Goal: Task Accomplishment & Management: Complete application form

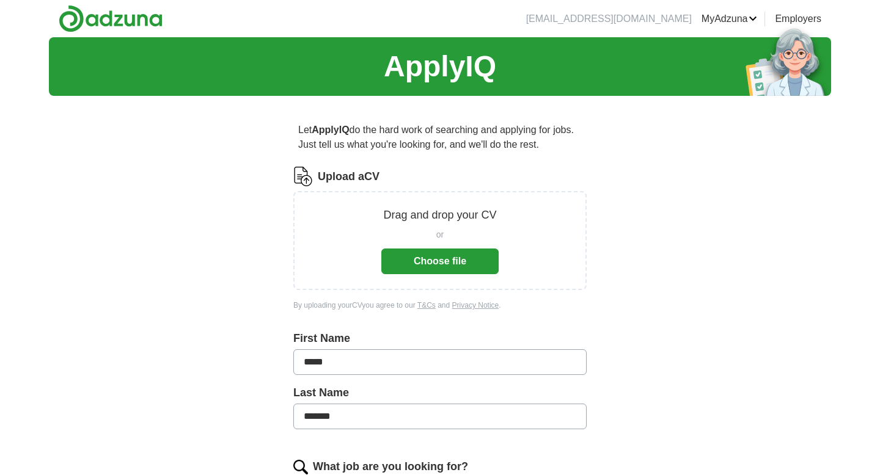
click at [464, 255] on button "Choose file" at bounding box center [439, 262] width 117 height 26
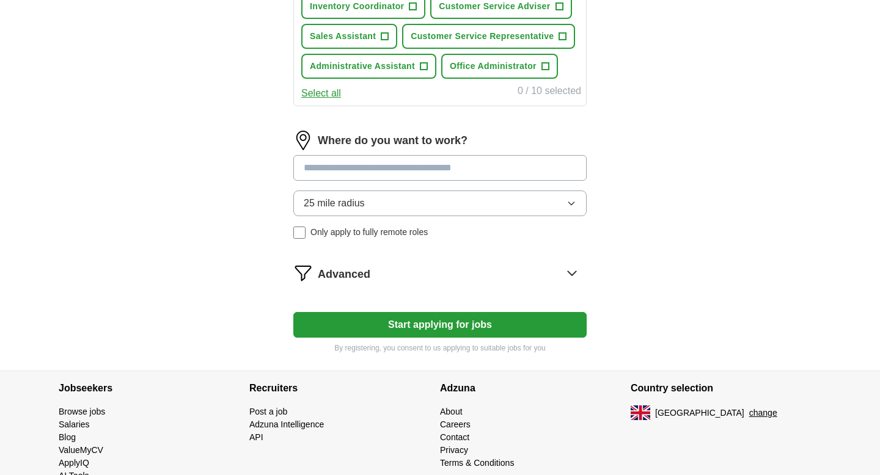
scroll to position [557, 0]
click at [535, 172] on input at bounding box center [439, 168] width 293 height 26
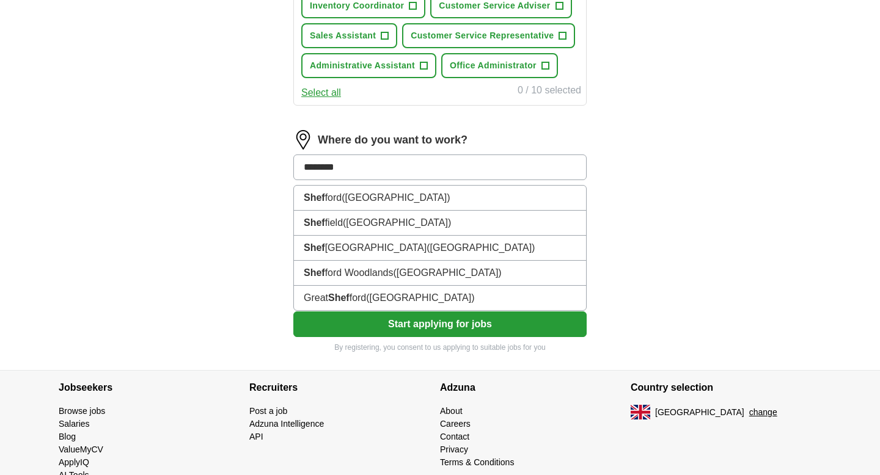
type input "*********"
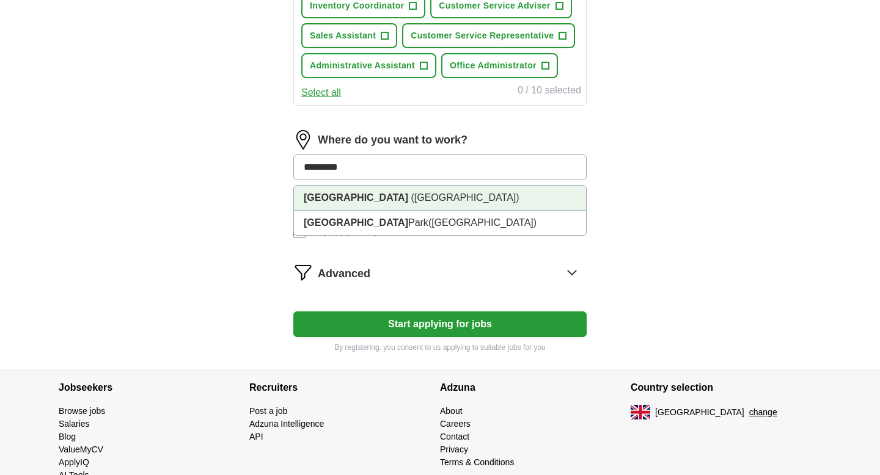
click at [520, 196] on li "[GEOGRAPHIC_DATA] ([GEOGRAPHIC_DATA])" at bounding box center [440, 198] width 292 height 25
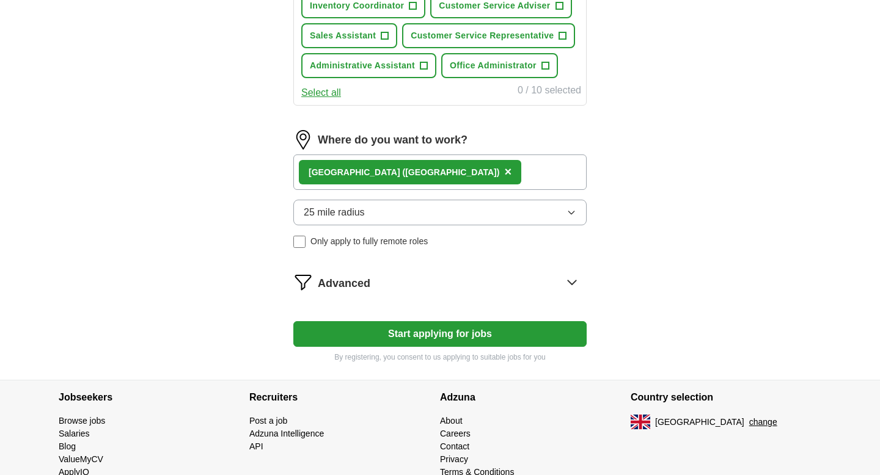
click at [393, 205] on button "25 mile radius" at bounding box center [439, 213] width 293 height 26
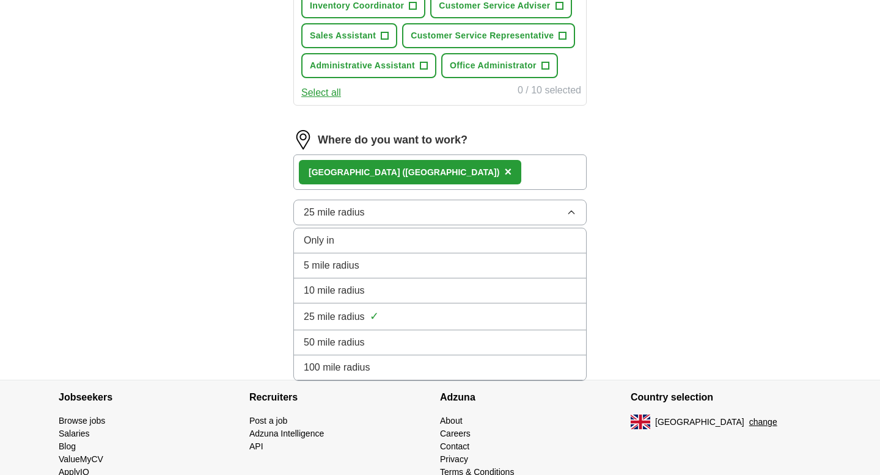
click at [376, 239] on div "Only in" at bounding box center [440, 240] width 272 height 15
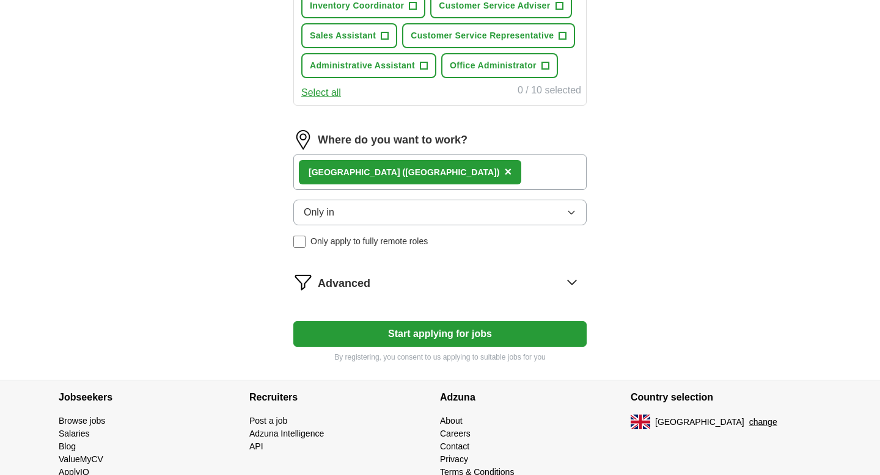
click at [513, 279] on div "Advanced" at bounding box center [452, 282] width 269 height 20
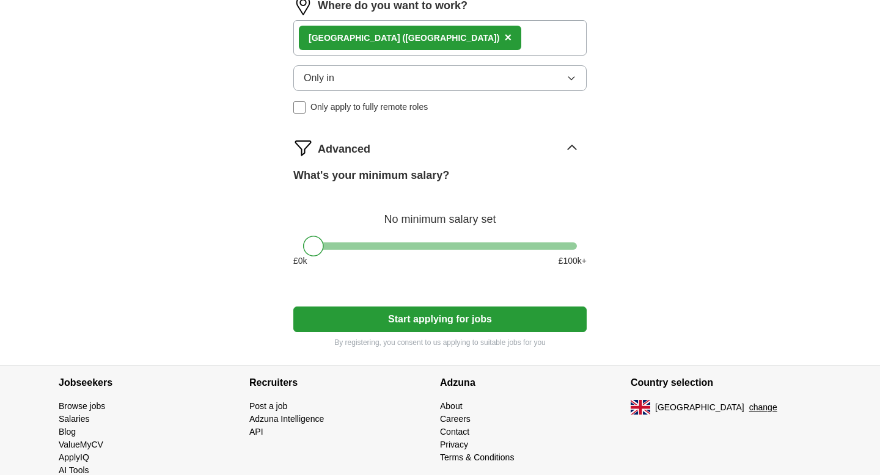
scroll to position [696, 0]
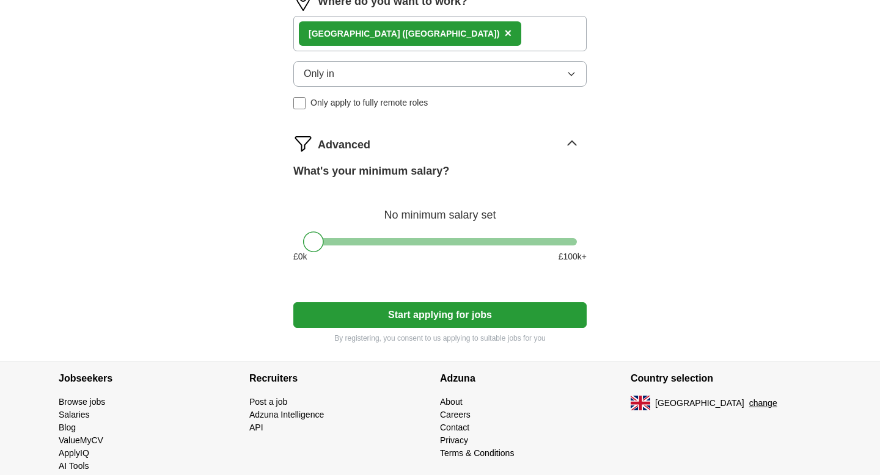
click at [448, 318] on button "Start applying for jobs" at bounding box center [439, 315] width 293 height 26
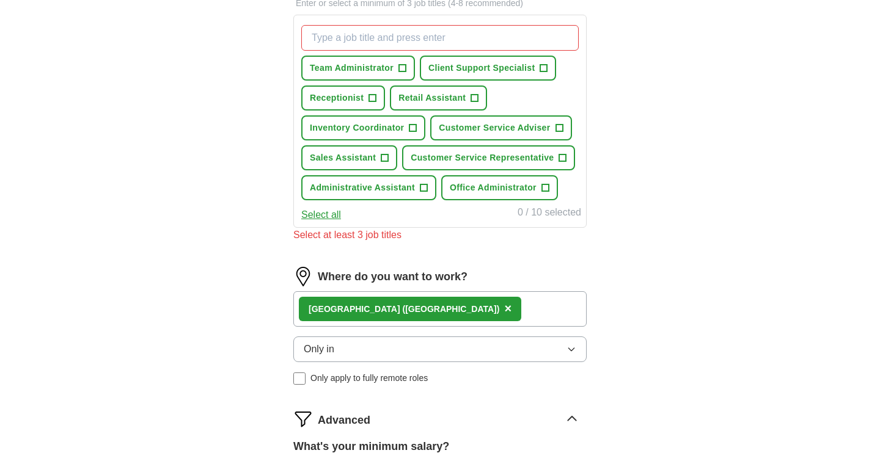
scroll to position [288, 0]
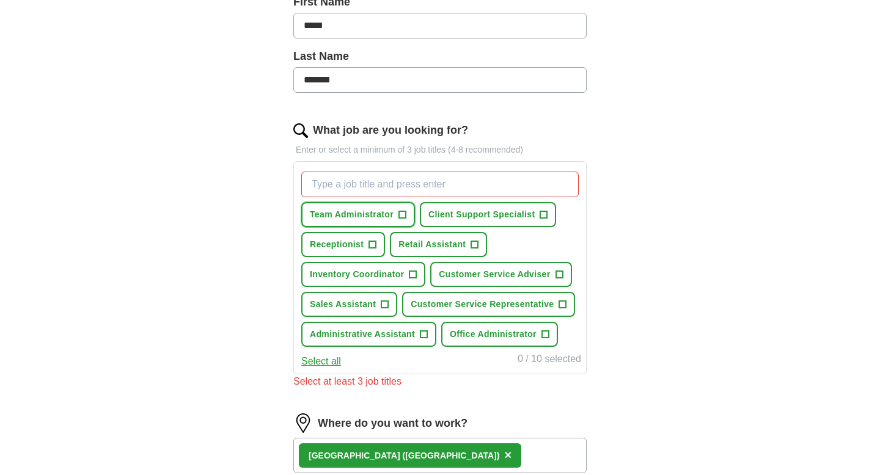
click at [405, 216] on span "+" at bounding box center [401, 215] width 7 height 10
click at [462, 237] on button "Retail Assistant +" at bounding box center [438, 244] width 97 height 25
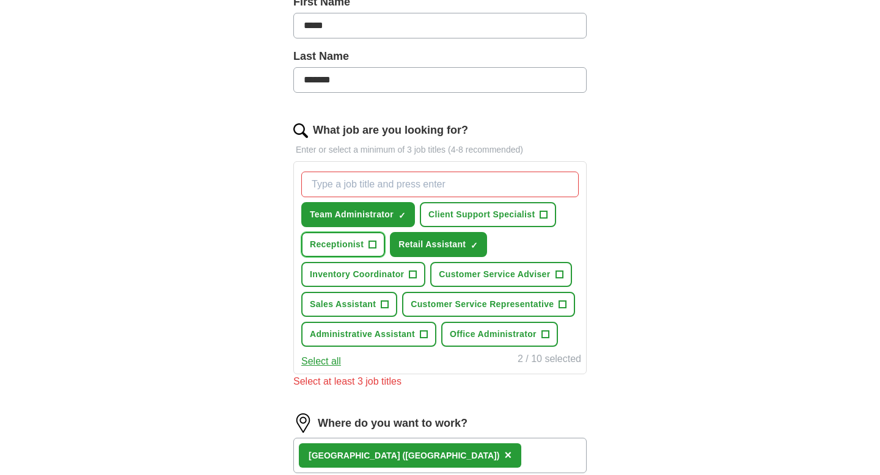
click at [372, 241] on span "+" at bounding box center [372, 245] width 7 height 10
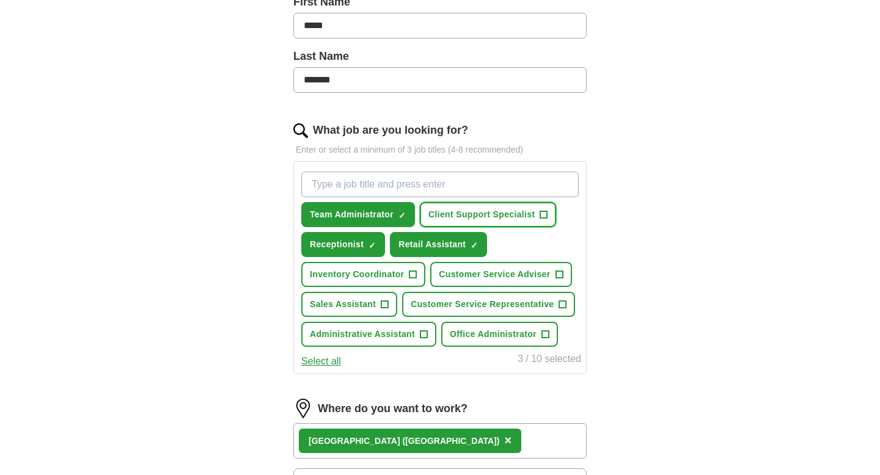
click at [480, 215] on span "Client Support Specialist" at bounding box center [481, 214] width 106 height 13
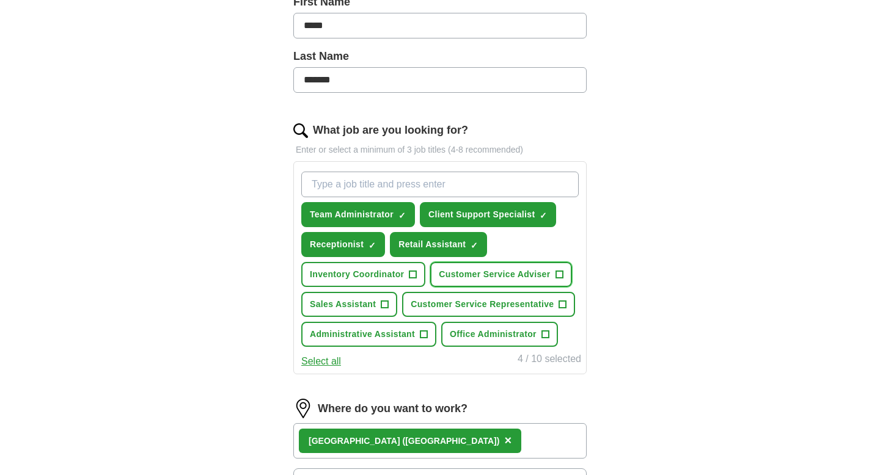
click at [485, 264] on button "Customer Service Adviser +" at bounding box center [500, 274] width 141 height 25
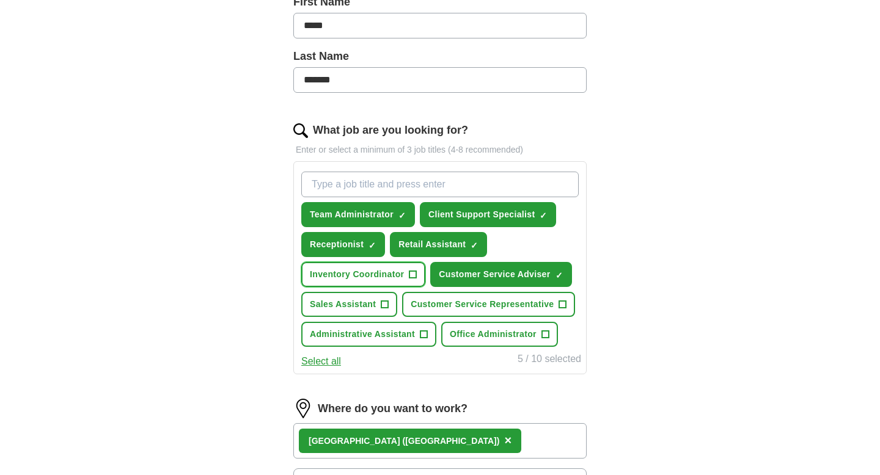
click at [387, 273] on span "Inventory Coordinator" at bounding box center [357, 274] width 94 height 13
click at [367, 303] on span "Sales Assistant" at bounding box center [343, 304] width 66 height 13
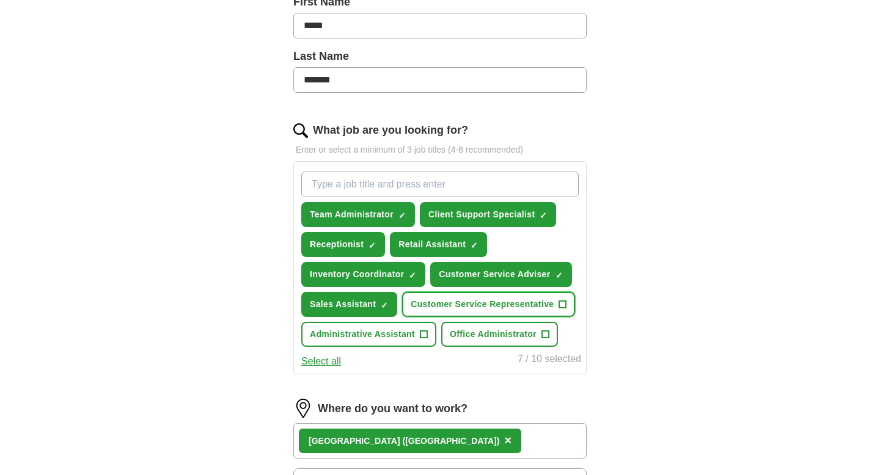
click at [466, 312] on button "Customer Service Representative +" at bounding box center [488, 304] width 173 height 25
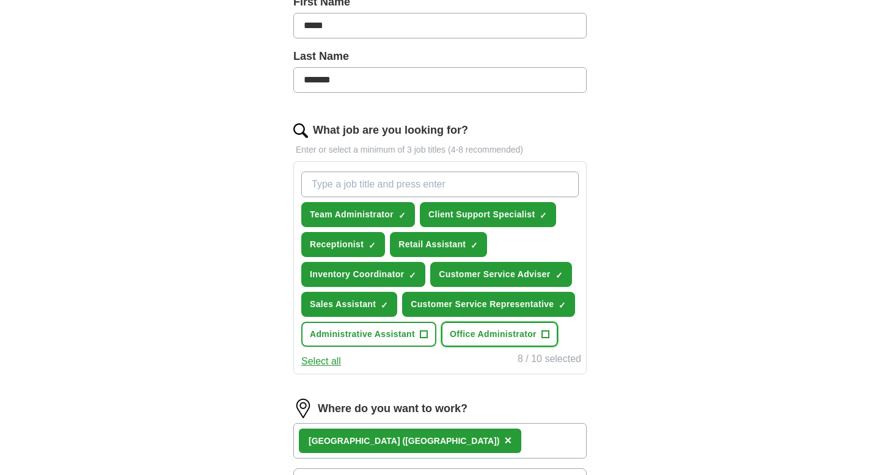
click at [479, 334] on span "Office Administrator" at bounding box center [493, 334] width 87 height 13
click at [366, 337] on span "Administrative Assistant" at bounding box center [362, 334] width 105 height 13
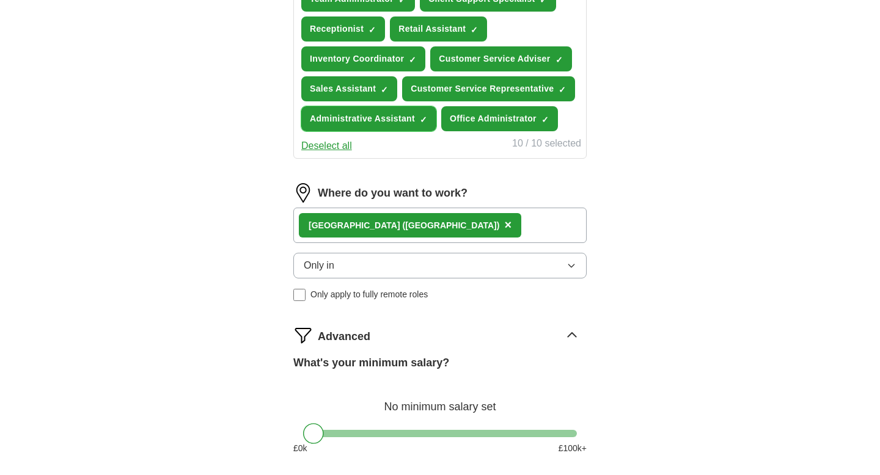
scroll to position [785, 0]
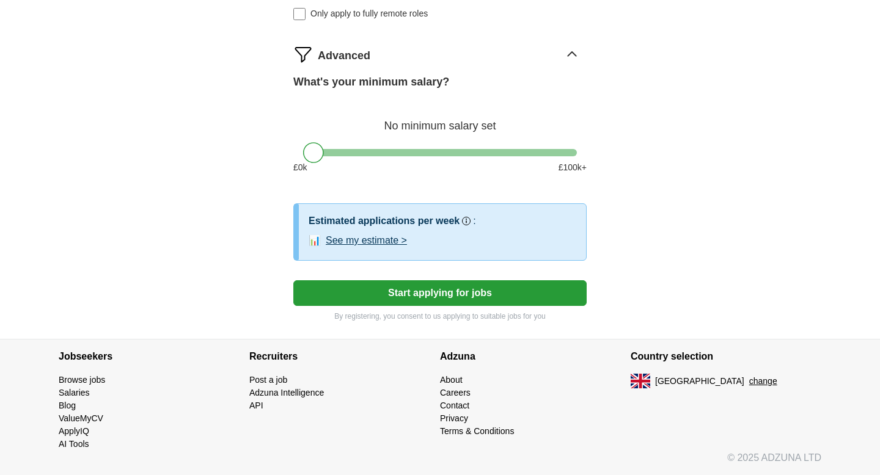
click at [493, 290] on button "Start applying for jobs" at bounding box center [439, 293] width 293 height 26
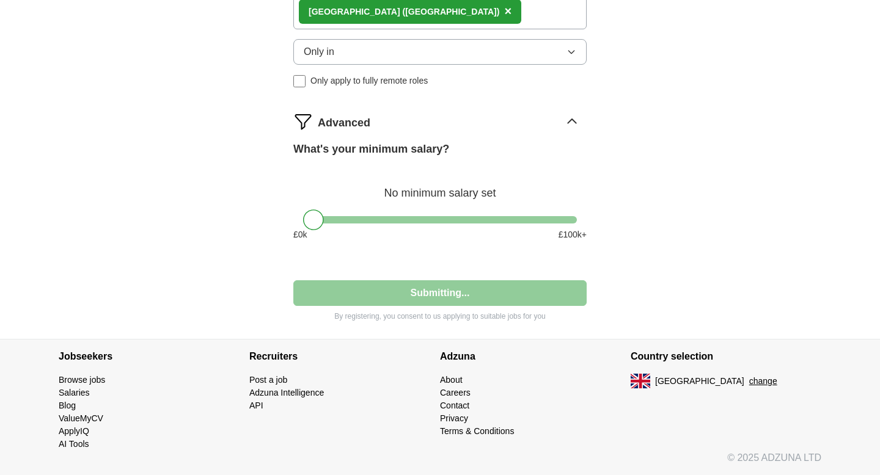
scroll to position [718, 0]
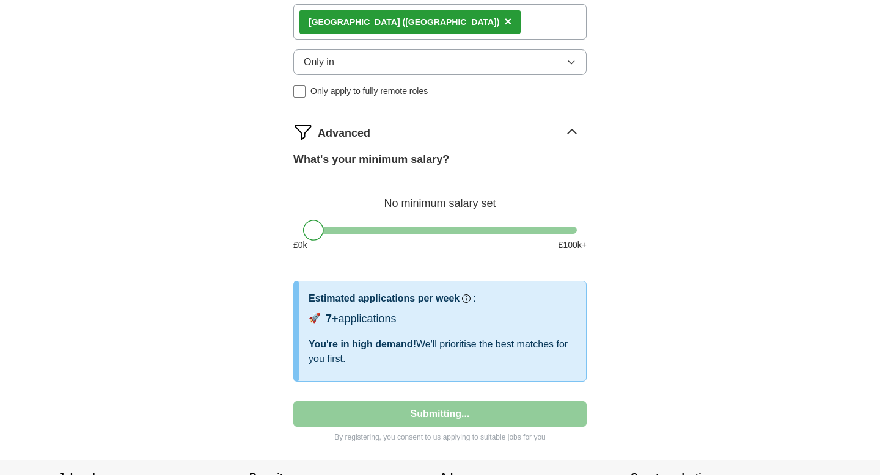
select select "**"
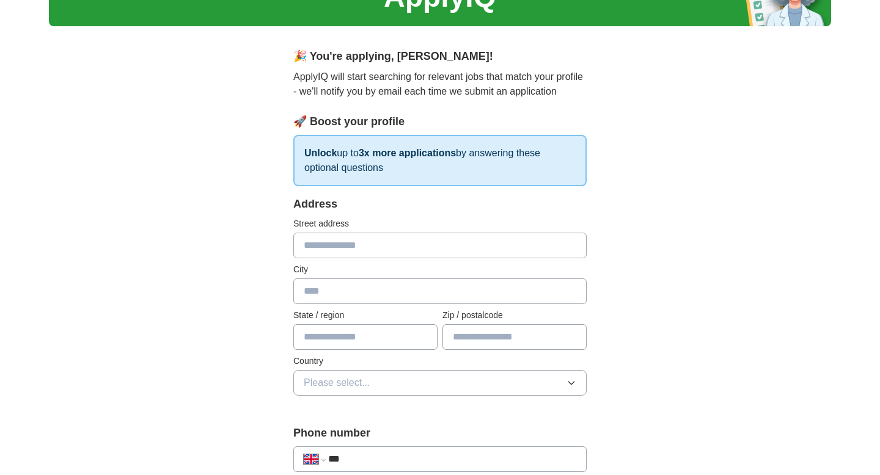
scroll to position [70, 0]
click at [549, 239] on input "text" at bounding box center [439, 245] width 293 height 26
click at [530, 291] on input "text" at bounding box center [439, 291] width 293 height 26
type input "*********"
type input "**********"
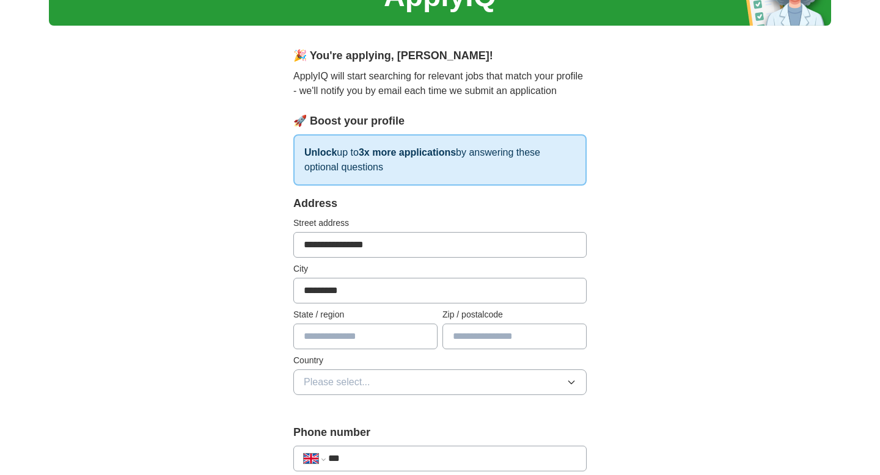
type input "******"
drag, startPoint x: 439, startPoint y: 249, endPoint x: 286, endPoint y: 233, distance: 154.1
click at [368, 338] on input "text" at bounding box center [365, 337] width 144 height 26
click at [371, 387] on button "Please select..." at bounding box center [439, 383] width 293 height 26
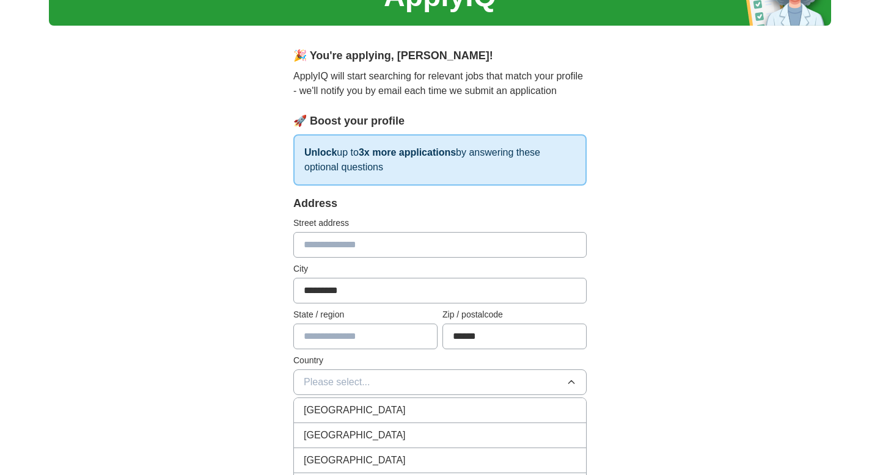
click at [369, 407] on span "[GEOGRAPHIC_DATA]" at bounding box center [355, 410] width 102 height 15
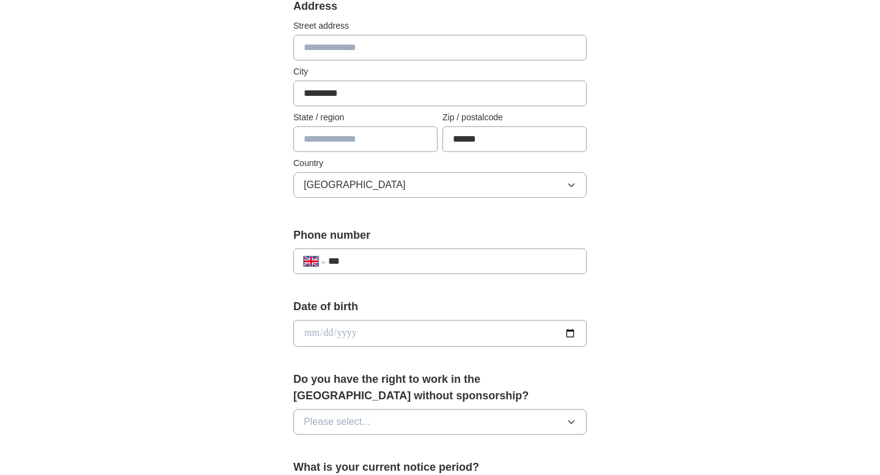
scroll to position [271, 0]
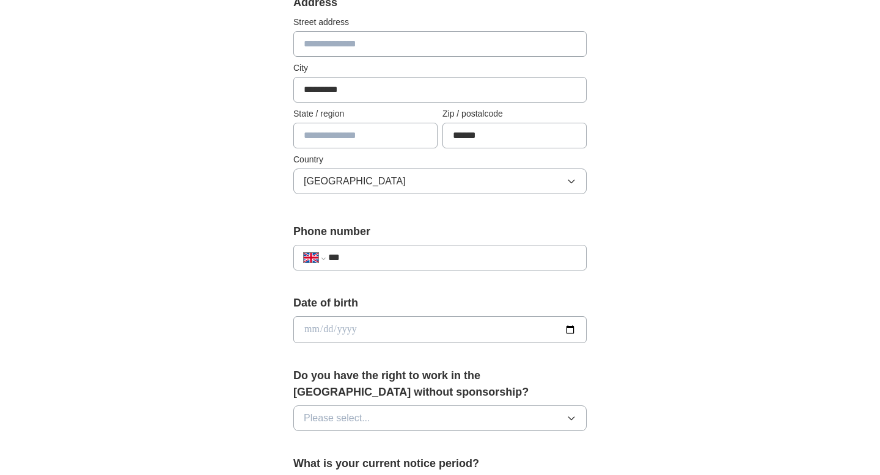
drag, startPoint x: 487, startPoint y: 131, endPoint x: 465, endPoint y: 129, distance: 22.0
click at [465, 129] on input "******" at bounding box center [514, 136] width 144 height 26
type input "**"
click at [657, 183] on div "**********" at bounding box center [440, 314] width 782 height 1096
click at [396, 254] on input "***" at bounding box center [452, 257] width 248 height 15
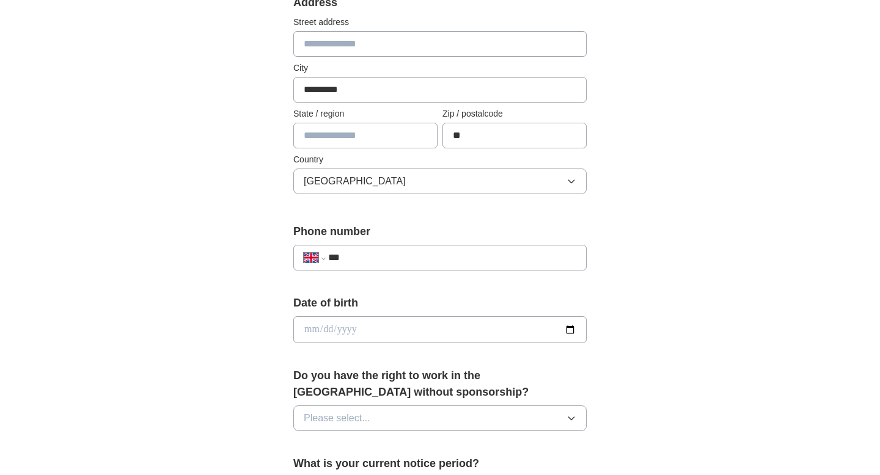
type input "**********"
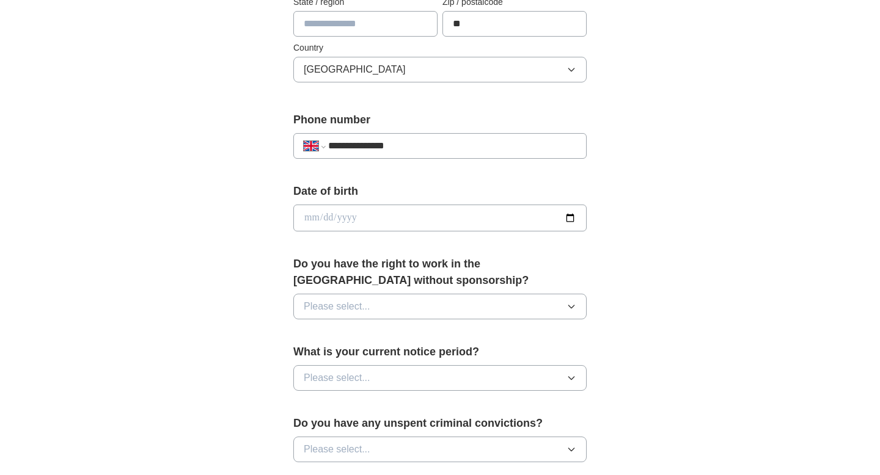
scroll to position [384, 0]
click at [439, 217] on input "date" at bounding box center [439, 216] width 293 height 27
type input "**********"
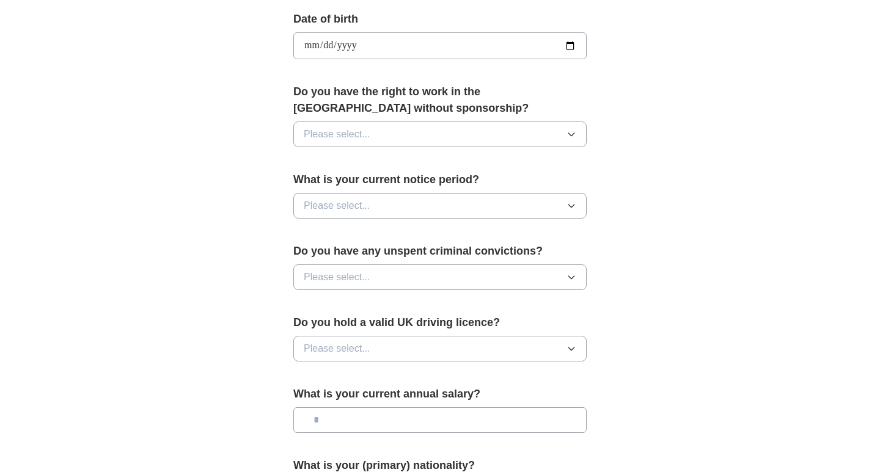
scroll to position [557, 0]
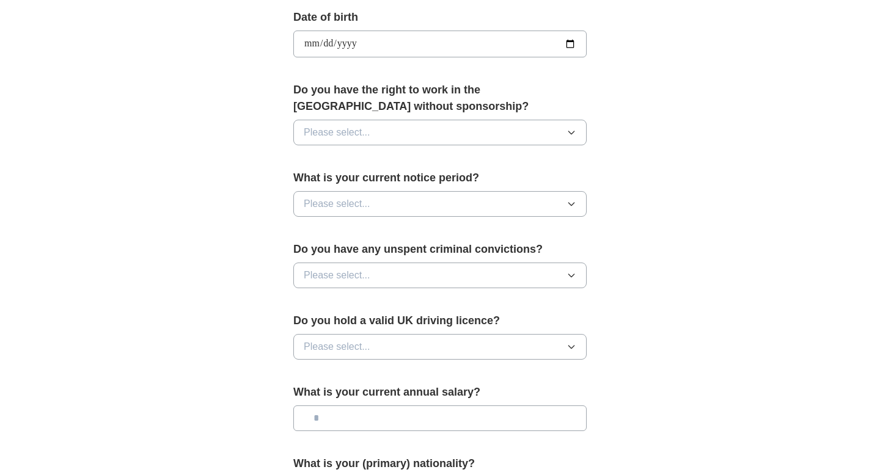
click at [476, 128] on button "Please select..." at bounding box center [439, 133] width 293 height 26
click at [448, 162] on div "Yes" at bounding box center [440, 160] width 272 height 15
click at [437, 197] on button "Please select..." at bounding box center [439, 204] width 293 height 26
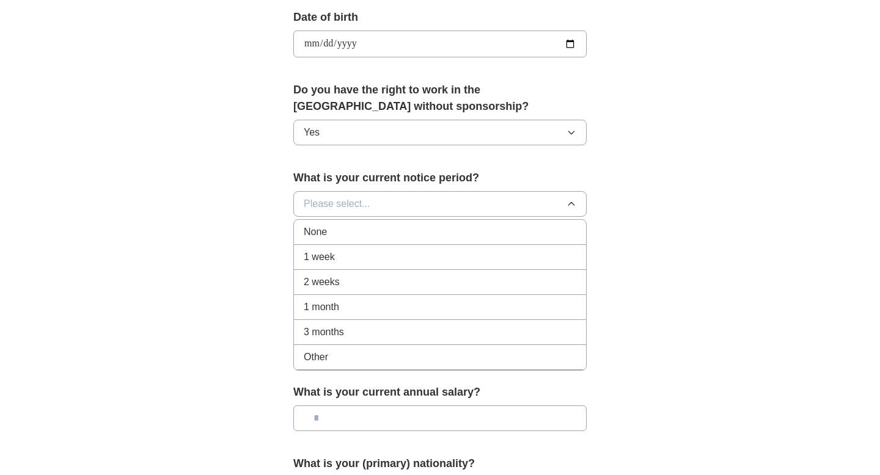
click at [429, 222] on li "None" at bounding box center [440, 232] width 292 height 25
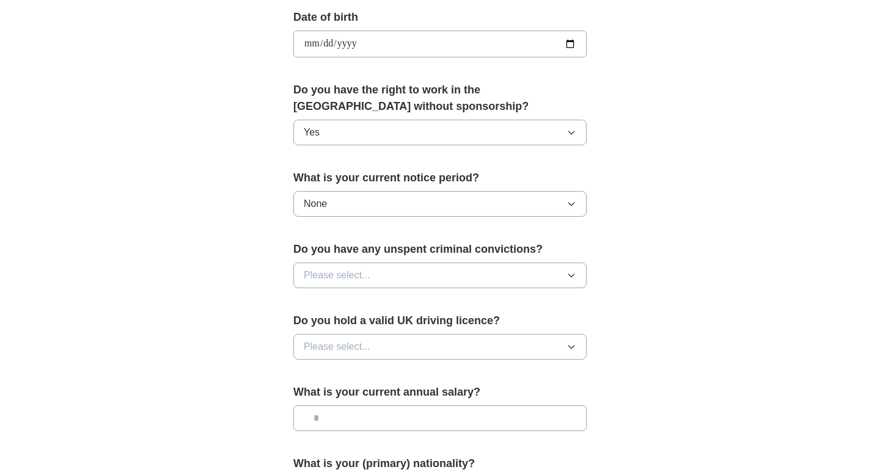
click at [423, 273] on button "Please select..." at bounding box center [439, 276] width 293 height 26
click at [406, 331] on div "No" at bounding box center [440, 328] width 272 height 15
click at [413, 364] on div "Do you hold a valid UK driving licence? Please select..." at bounding box center [439, 341] width 293 height 57
click at [413, 347] on button "Please select..." at bounding box center [439, 347] width 293 height 26
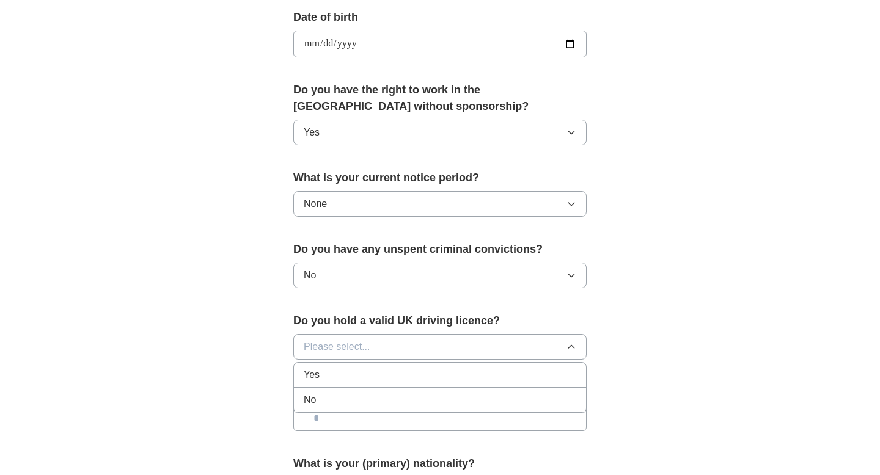
click at [399, 389] on li "No" at bounding box center [440, 400] width 292 height 25
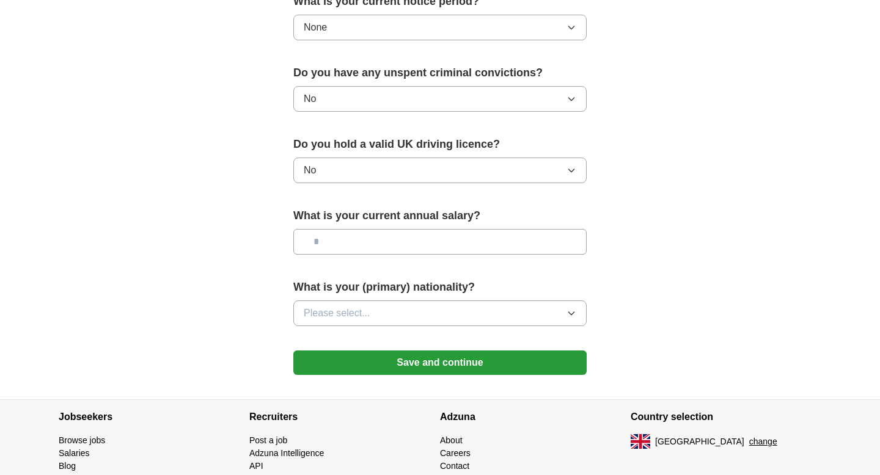
scroll to position [734, 0]
click at [435, 242] on input "text" at bounding box center [439, 241] width 293 height 26
click at [406, 315] on button "Please select..." at bounding box center [439, 313] width 293 height 26
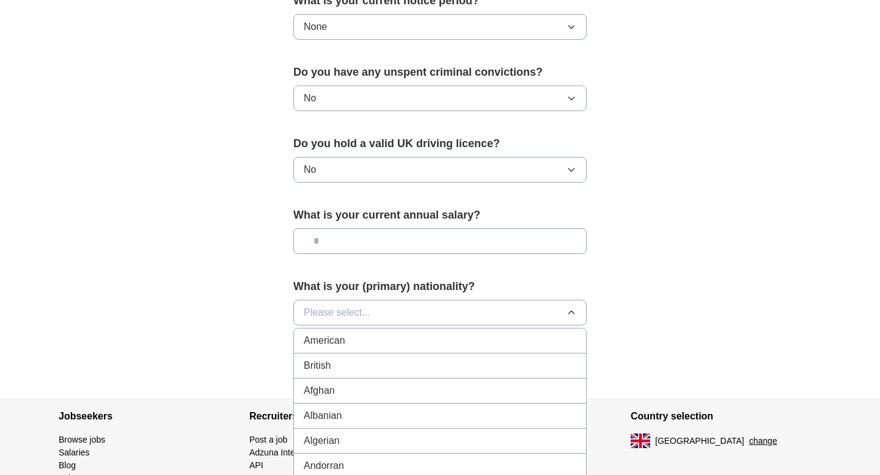
click at [400, 367] on div "British" at bounding box center [440, 366] width 272 height 15
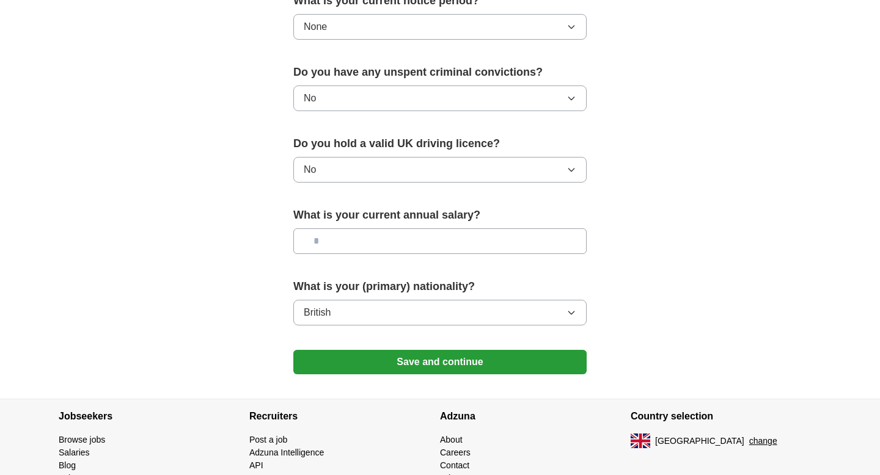
click at [403, 364] on button "Save and continue" at bounding box center [439, 362] width 293 height 24
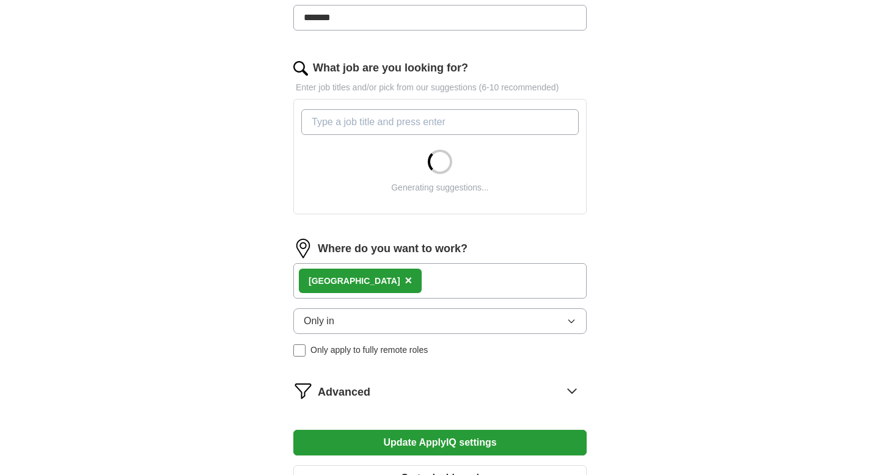
scroll to position [356, 0]
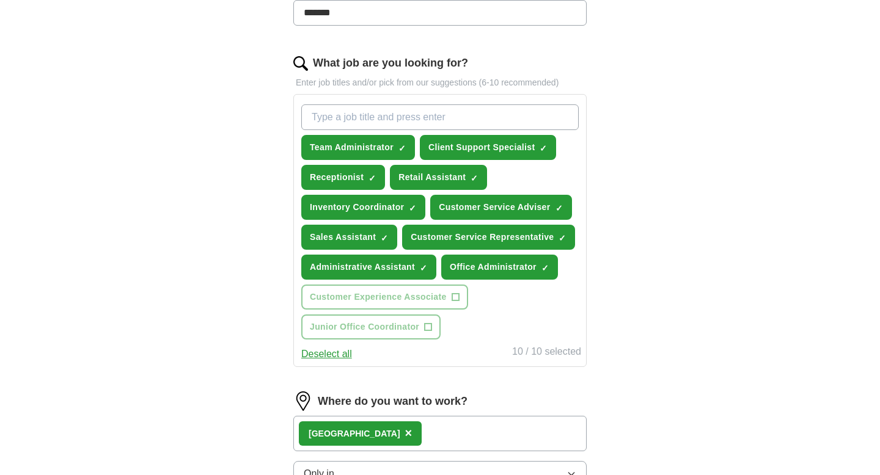
click at [530, 117] on input "What job are you looking for?" at bounding box center [439, 117] width 277 height 26
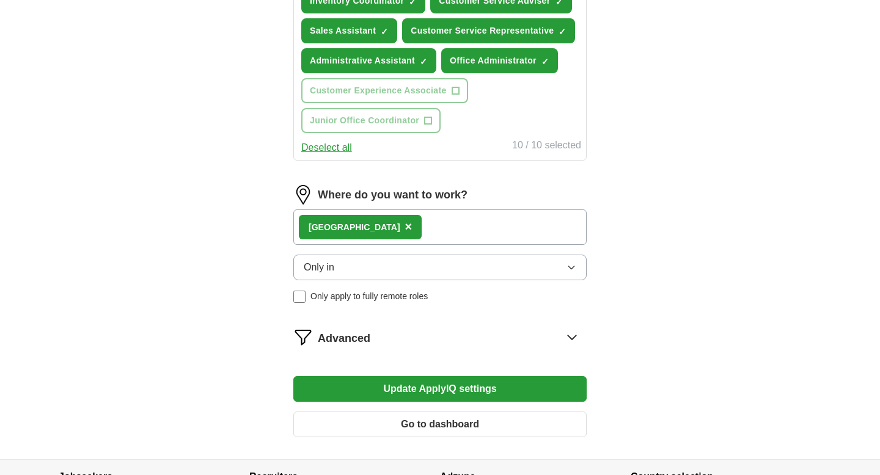
scroll to position [563, 0]
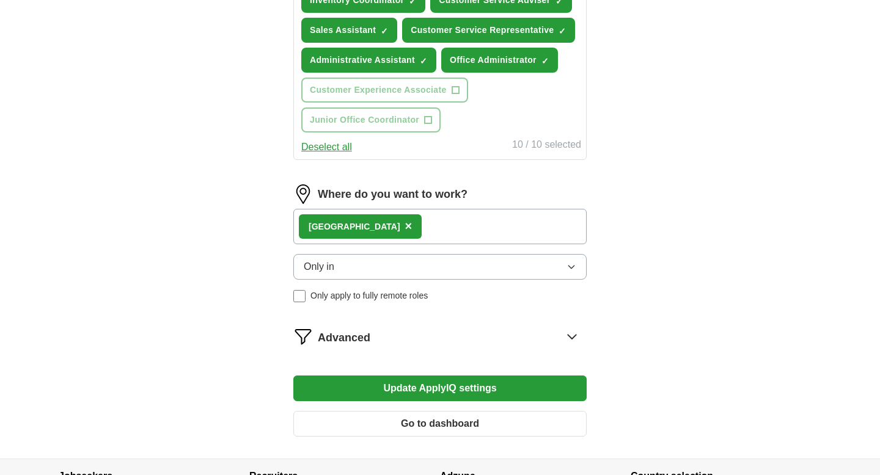
click at [540, 393] on button "Update ApplyIQ settings" at bounding box center [439, 389] width 293 height 26
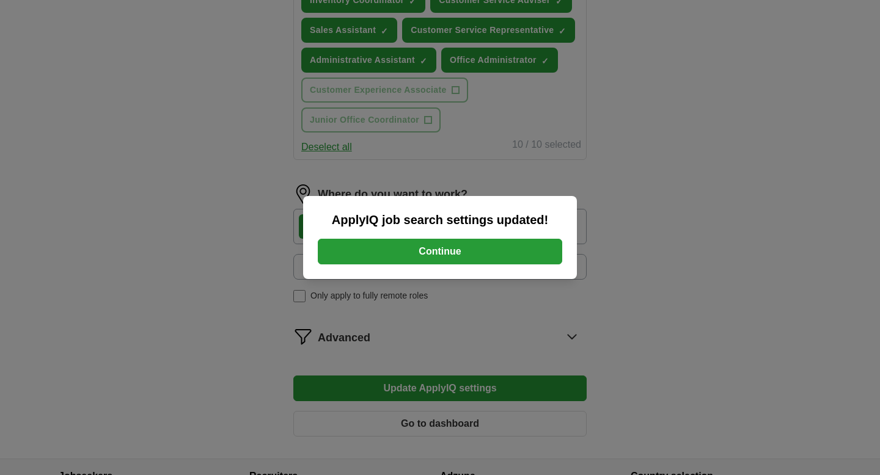
click at [533, 250] on button "Continue" at bounding box center [440, 252] width 244 height 26
